Goal: Task Accomplishment & Management: Complete application form

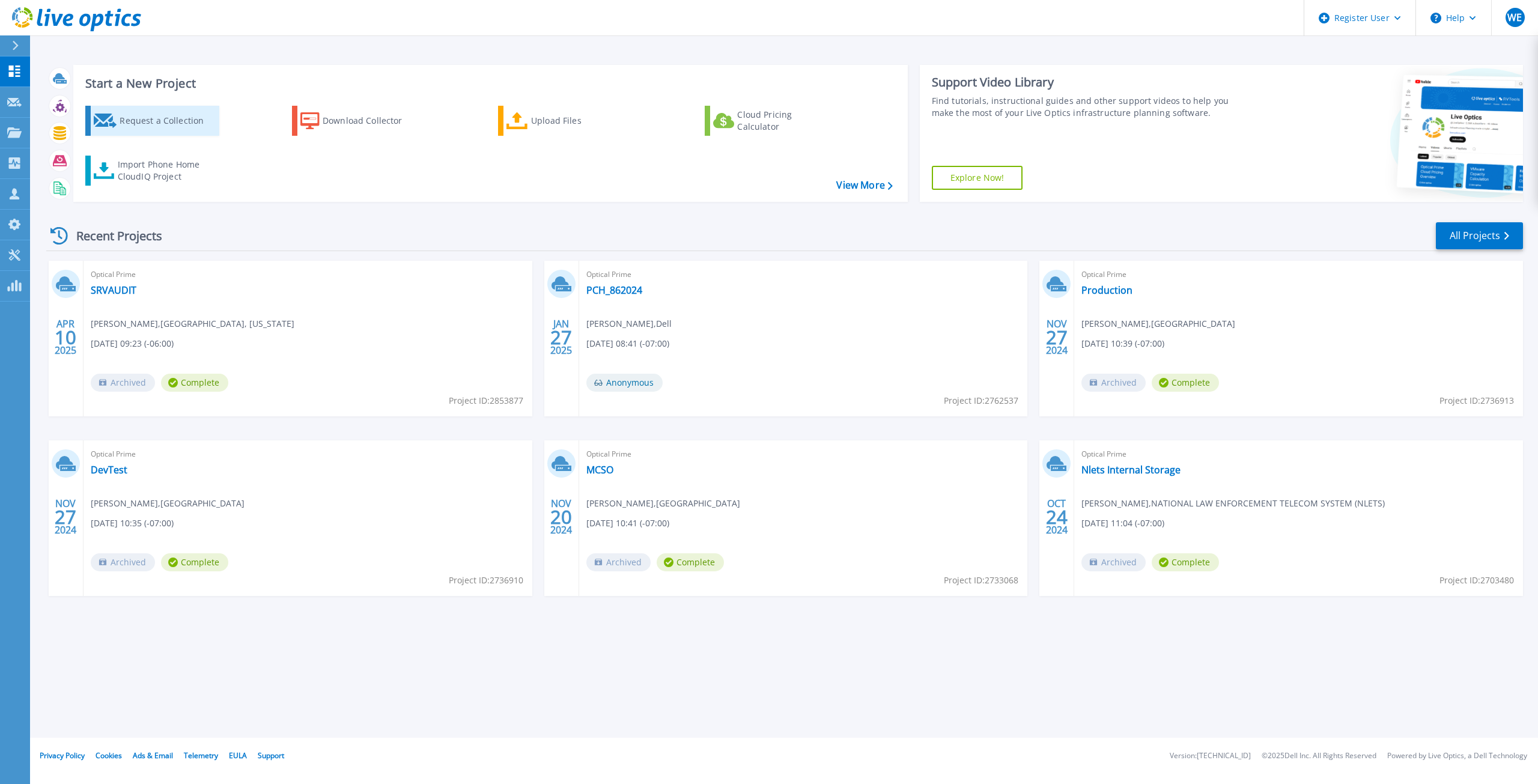
click at [138, 115] on div "Request a Collection" at bounding box center [168, 120] width 96 height 24
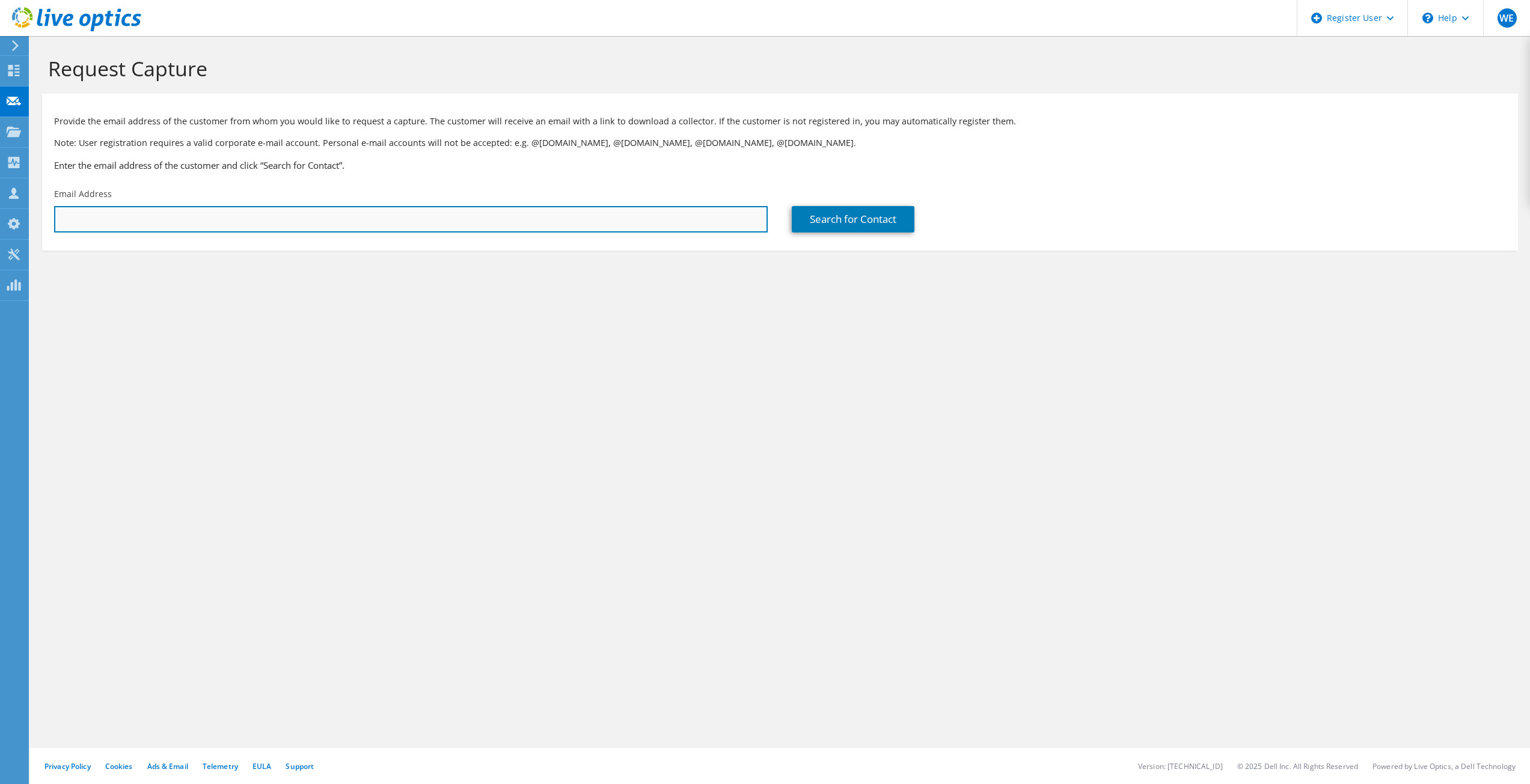
click at [362, 214] on input "text" at bounding box center [410, 219] width 713 height 27
paste input "[EMAIL_ADDRESS][DOMAIN_NAME]"
type input "[EMAIL_ADDRESS][DOMAIN_NAME]"
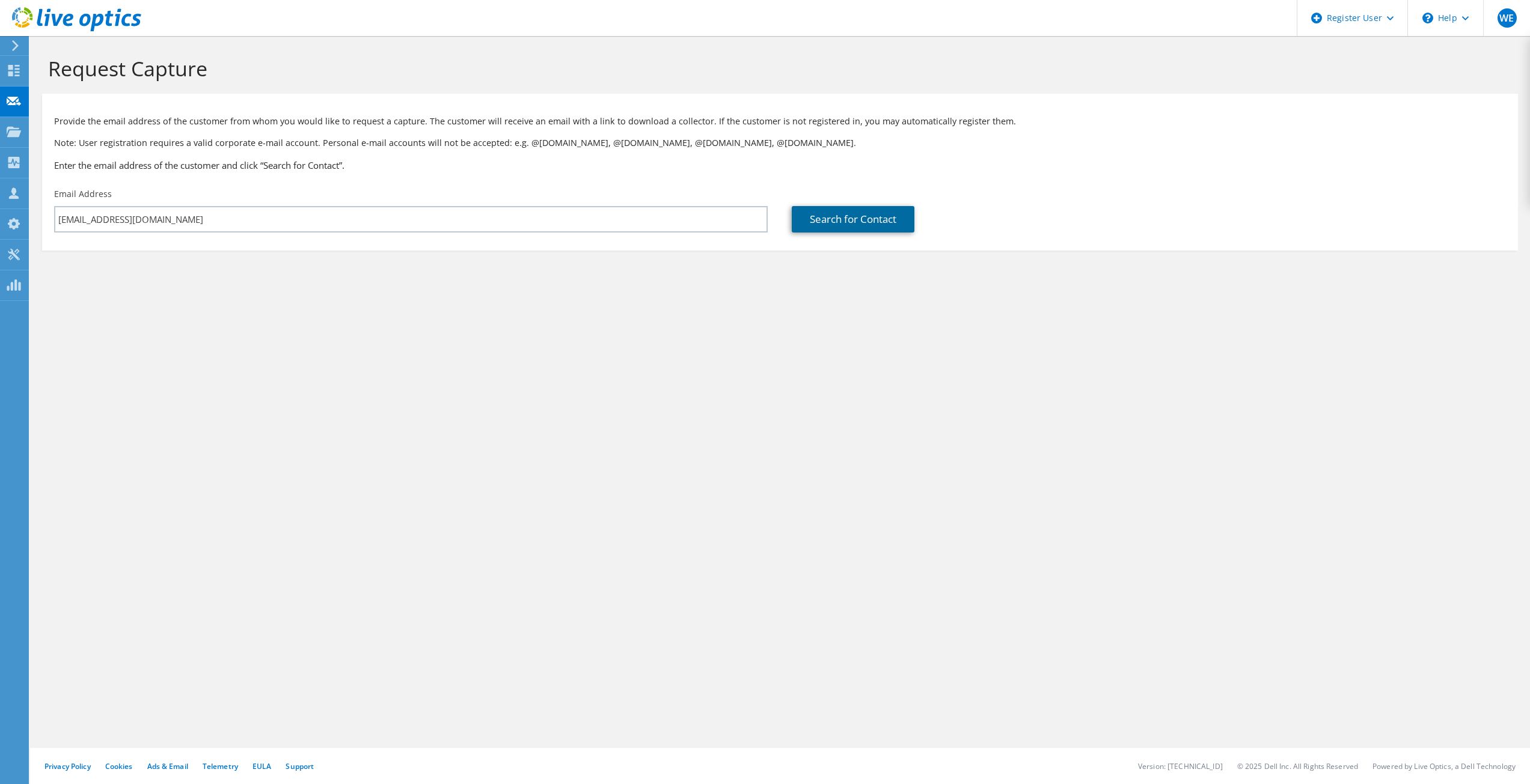
click at [831, 214] on link "Search for Contact" at bounding box center [853, 219] width 122 height 27
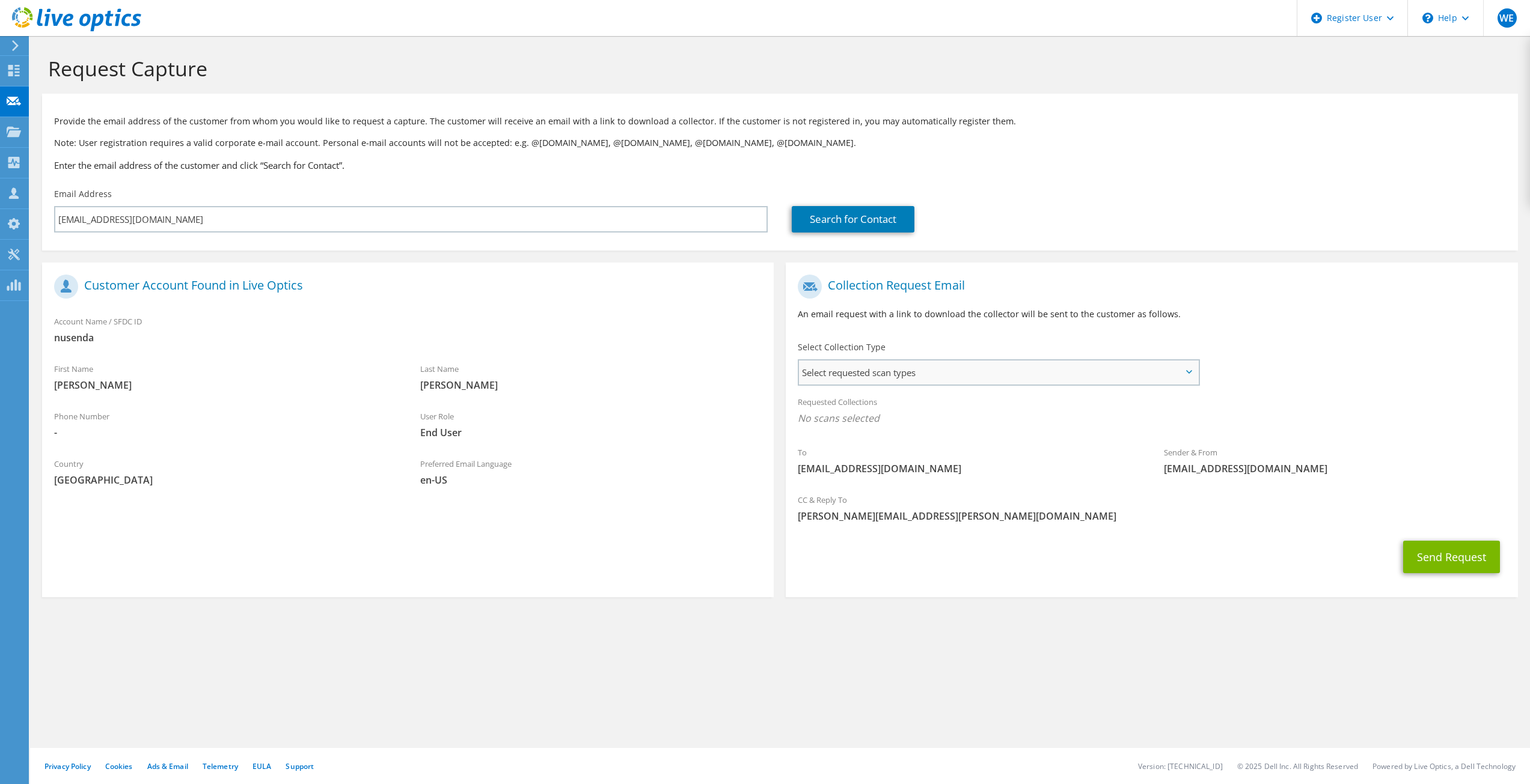
click at [969, 365] on span "Select requested scan types" at bounding box center [998, 372] width 399 height 24
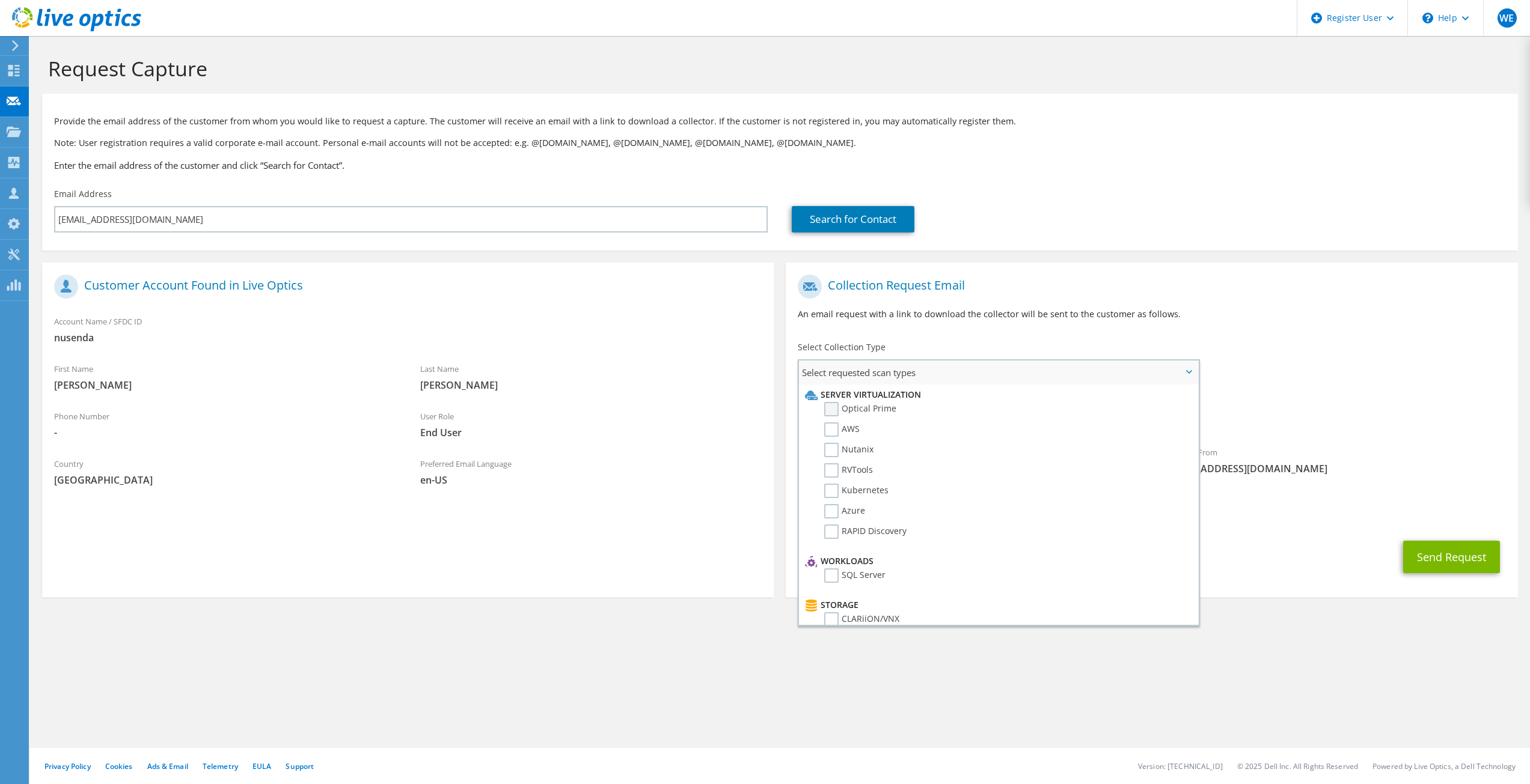
click at [829, 410] on label "Optical Prime" at bounding box center [860, 409] width 72 height 14
click at [0, 0] on input "Optical Prime" at bounding box center [0, 0] width 0 height 0
click at [512, 549] on section "Customer Account Found in Live Optics Account Name / SFDC ID nusenda First Name…" at bounding box center [407, 432] width 731 height 338
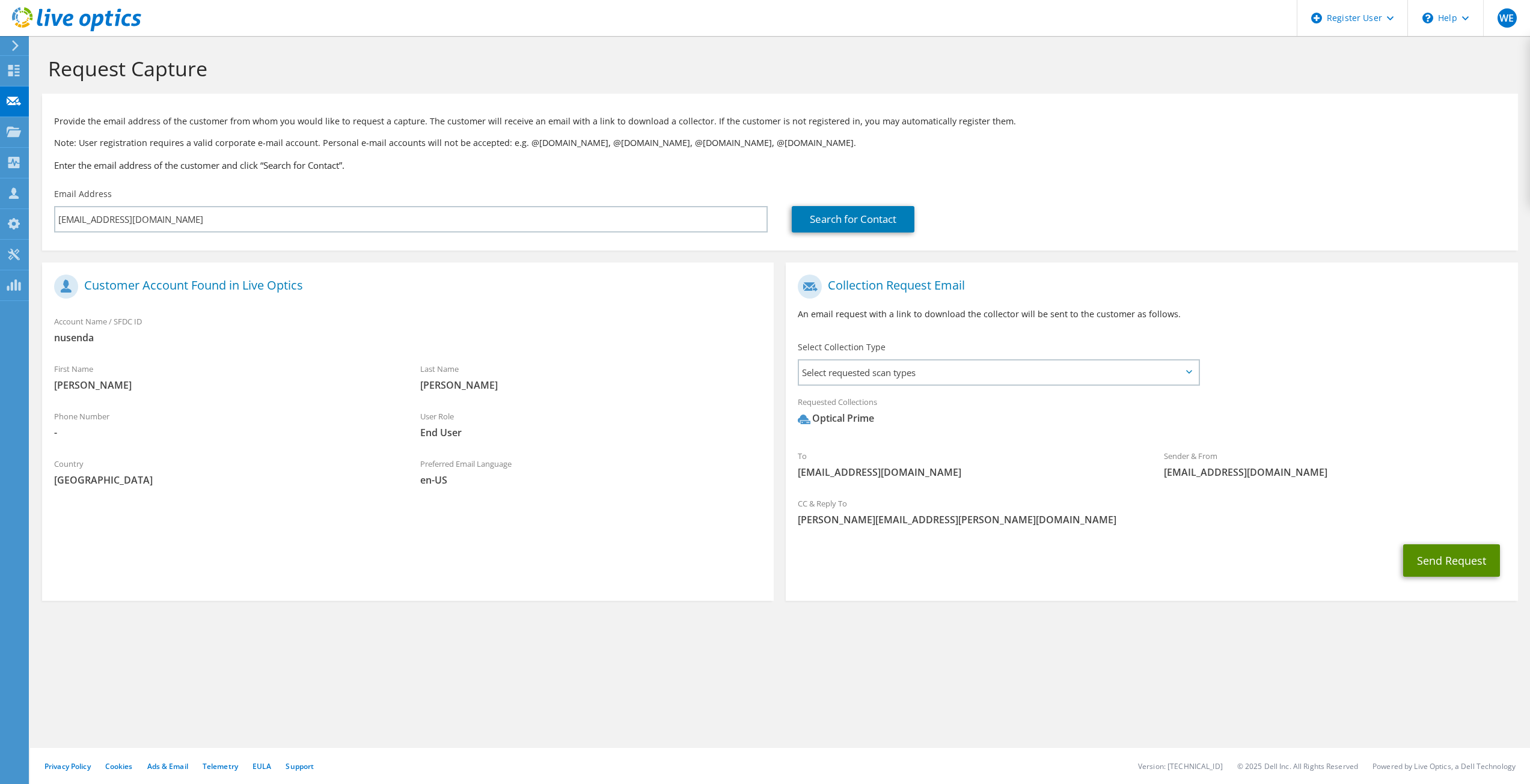
click at [1444, 556] on button "Send Request" at bounding box center [1451, 560] width 96 height 32
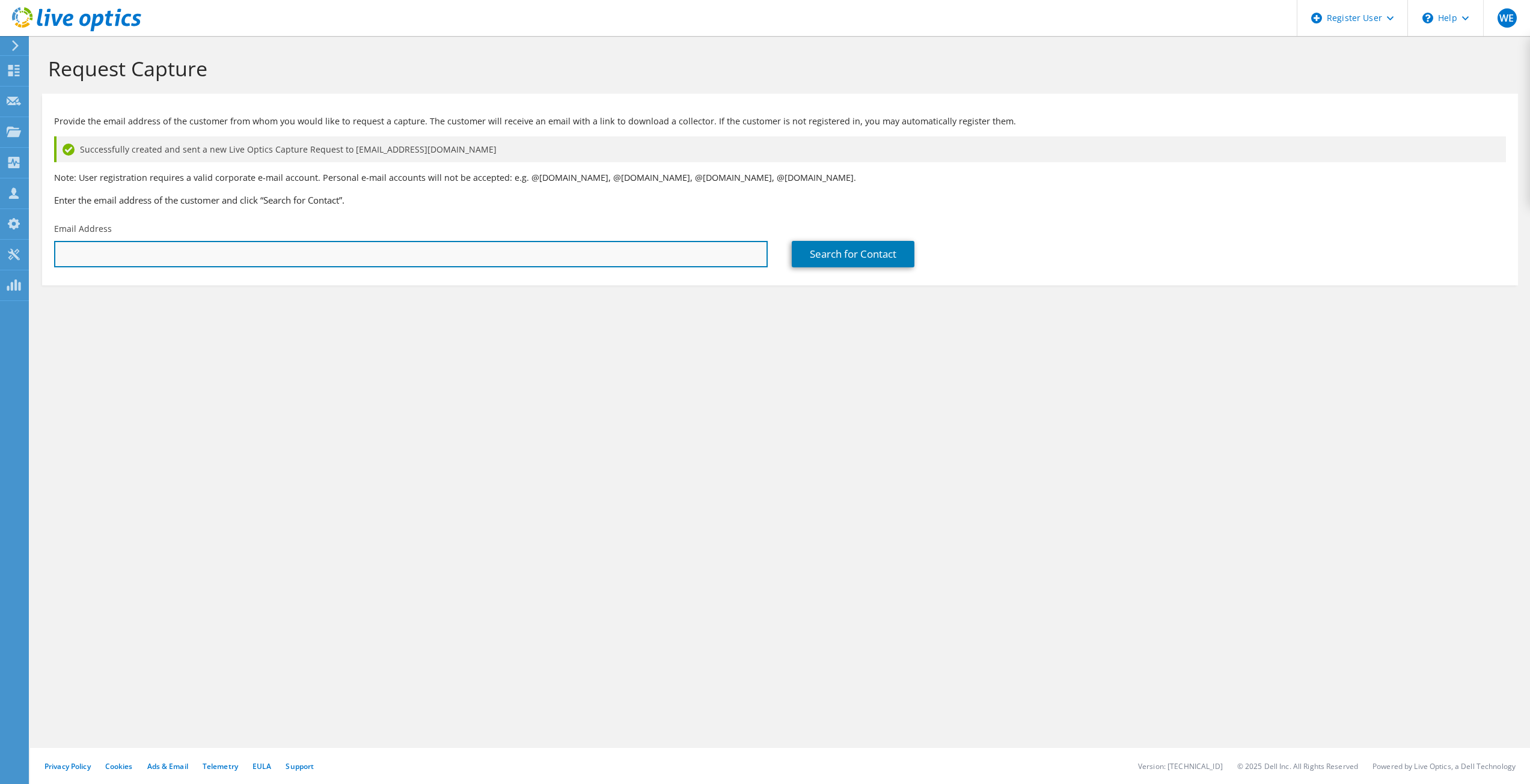
click at [101, 250] on input "text" at bounding box center [410, 254] width 713 height 27
paste input "cnoel@nusenda.org"
type input "cnoel@nusenda.org"
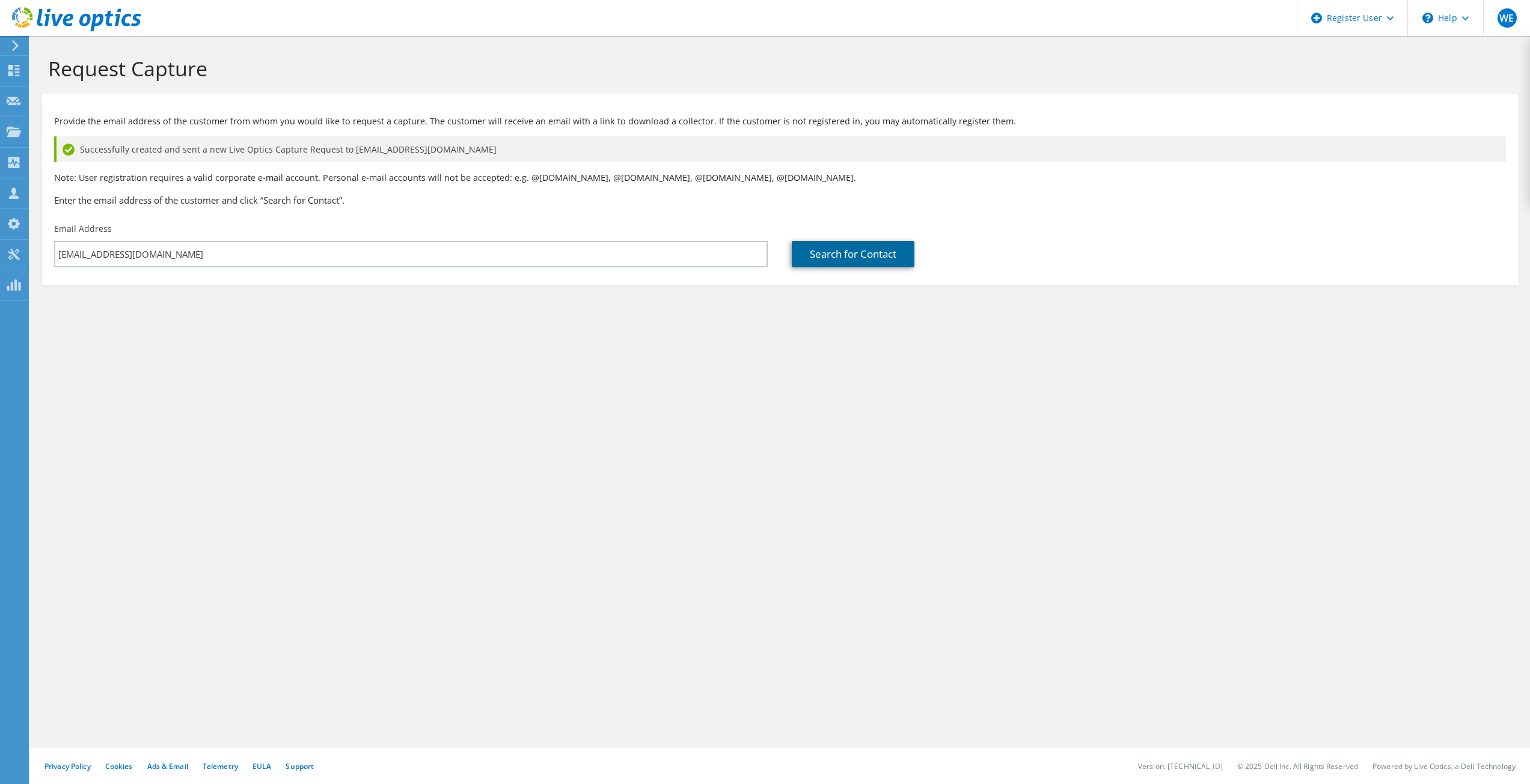
click at [809, 255] on link "Search for Contact" at bounding box center [853, 254] width 122 height 27
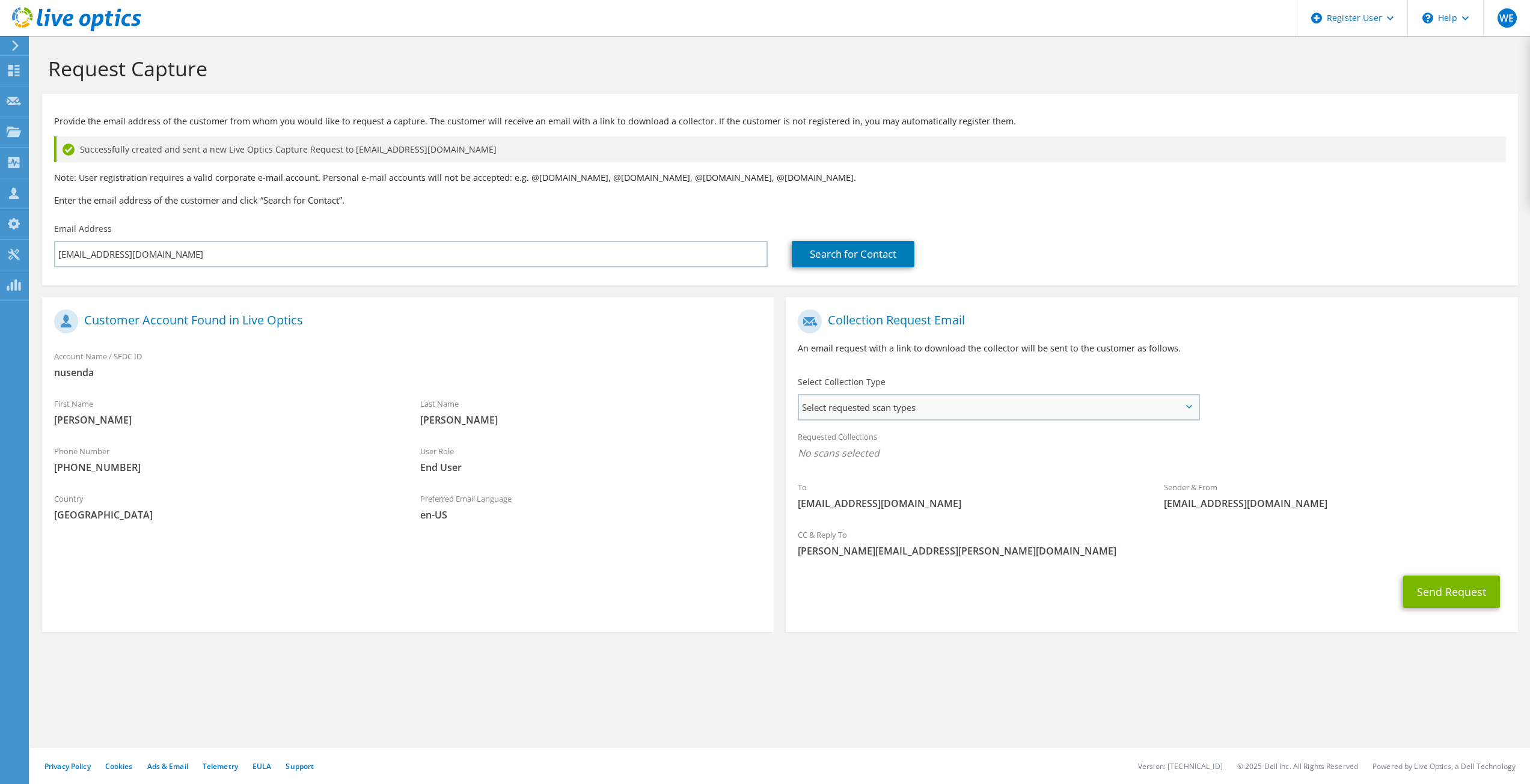
click at [978, 413] on span "Select requested scan types" at bounding box center [998, 407] width 399 height 24
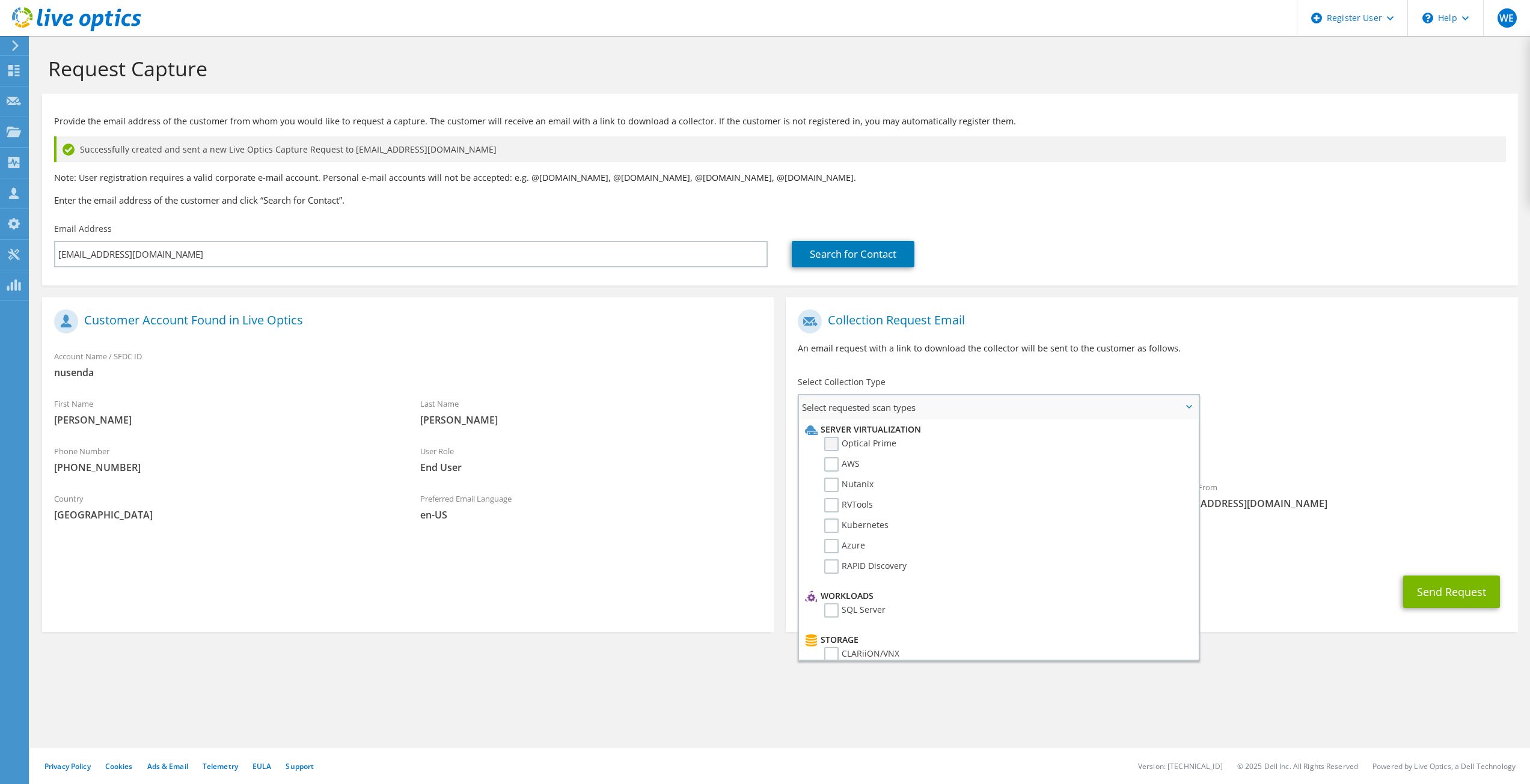
click at [833, 442] on label "Optical Prime" at bounding box center [860, 444] width 72 height 14
click at [0, 0] on input "Optical Prime" at bounding box center [0, 0] width 0 height 0
click at [1439, 593] on button "Send Request" at bounding box center [1451, 595] width 96 height 32
